Goal: Find specific page/section: Find specific page/section

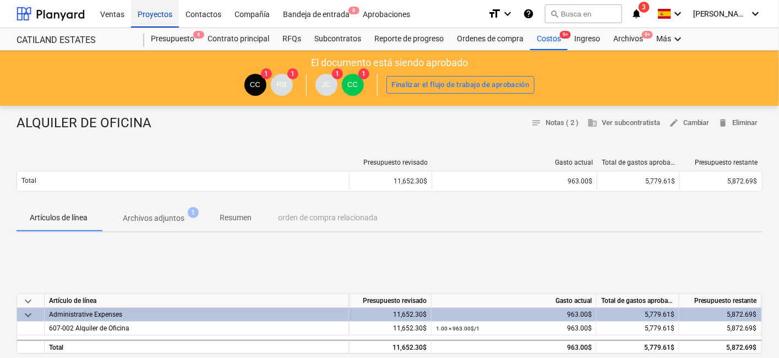
click at [163, 13] on div "Proyectos" at bounding box center [155, 13] width 48 height 28
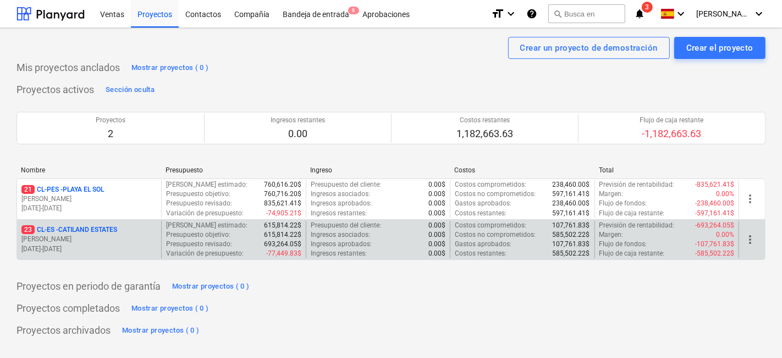
drag, startPoint x: 114, startPoint y: 192, endPoint x: 122, endPoint y: 231, distance: 39.8
click at [122, 231] on div "21 CL-PES - PLAYA EL [PERSON_NAME] [DATE] - [DATE] Costo neto estimado : 760,61…" at bounding box center [391, 218] width 749 height 81
click at [123, 231] on div "23 CL-ES - CATILAND ESTATES" at bounding box center [88, 229] width 135 height 9
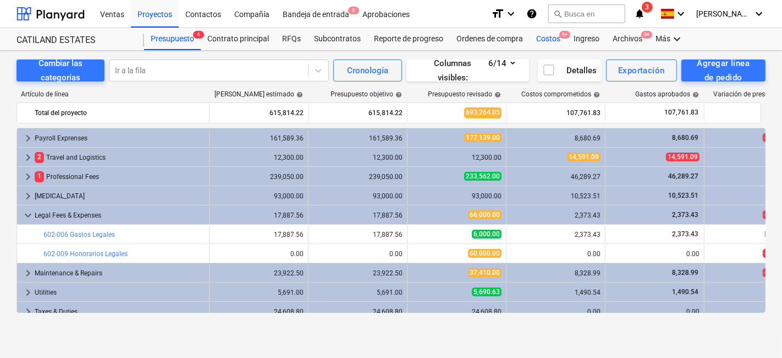
click at [553, 34] on div "Costos 9+" at bounding box center [548, 39] width 37 height 22
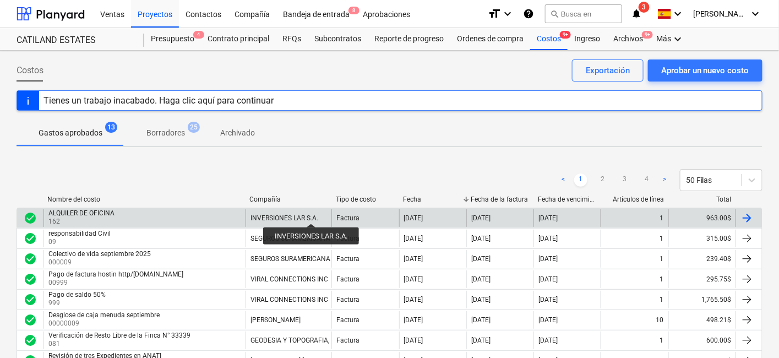
click at [311, 214] on div "INVERSIONES LAR S.A." at bounding box center [284, 218] width 68 height 8
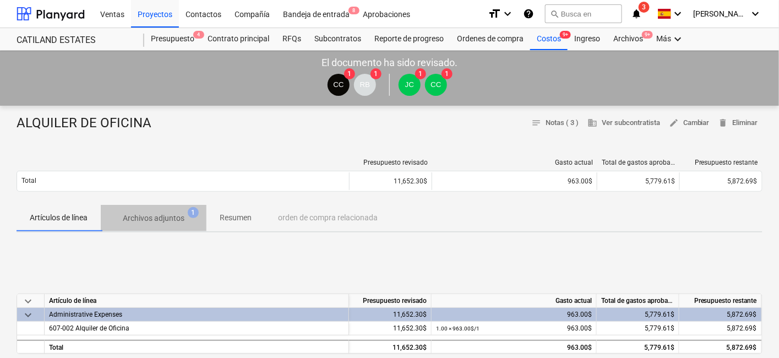
click at [134, 219] on p "Archivos adjuntos" at bounding box center [154, 218] width 62 height 12
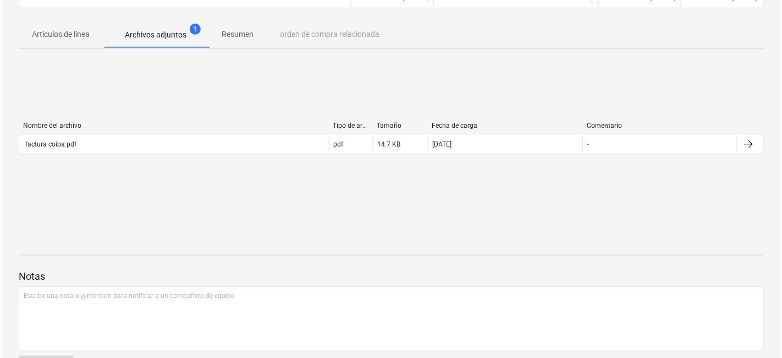
scroll to position [244, 0]
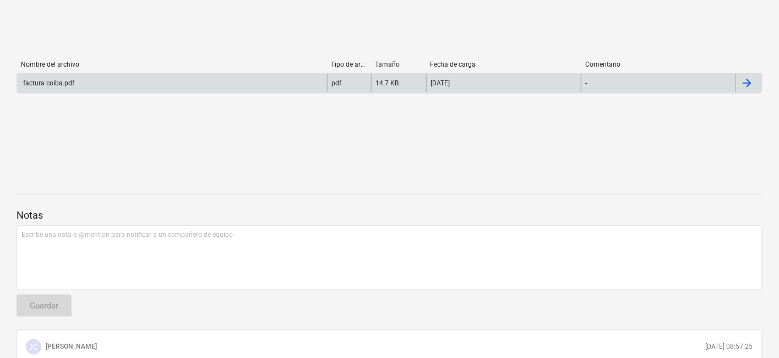
click at [359, 83] on div "pdf" at bounding box center [349, 83] width 44 height 18
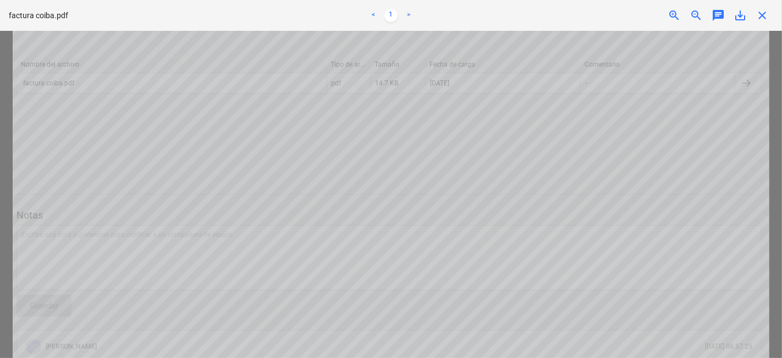
scroll to position [0, 0]
